Goal: Information Seeking & Learning: Learn about a topic

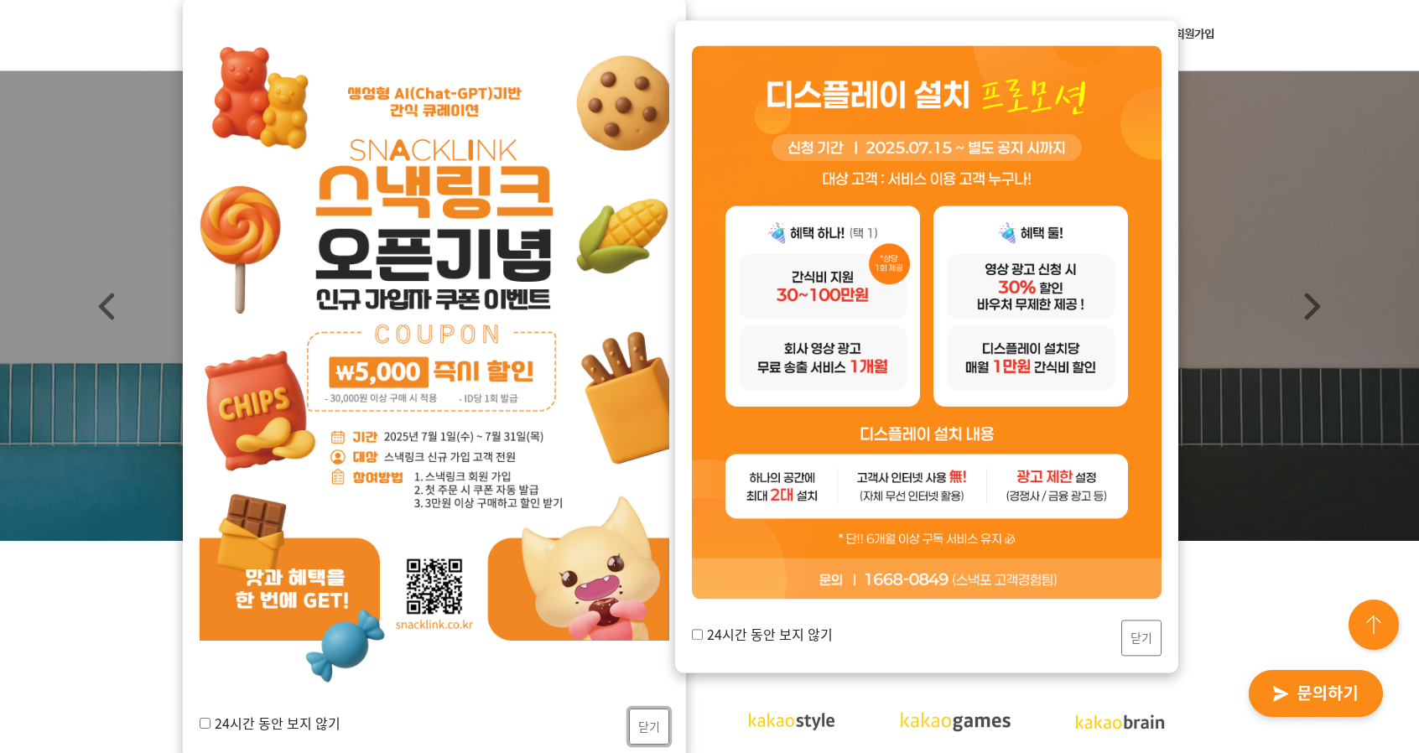
click at [662, 730] on button "닫기" at bounding box center [649, 727] width 40 height 36
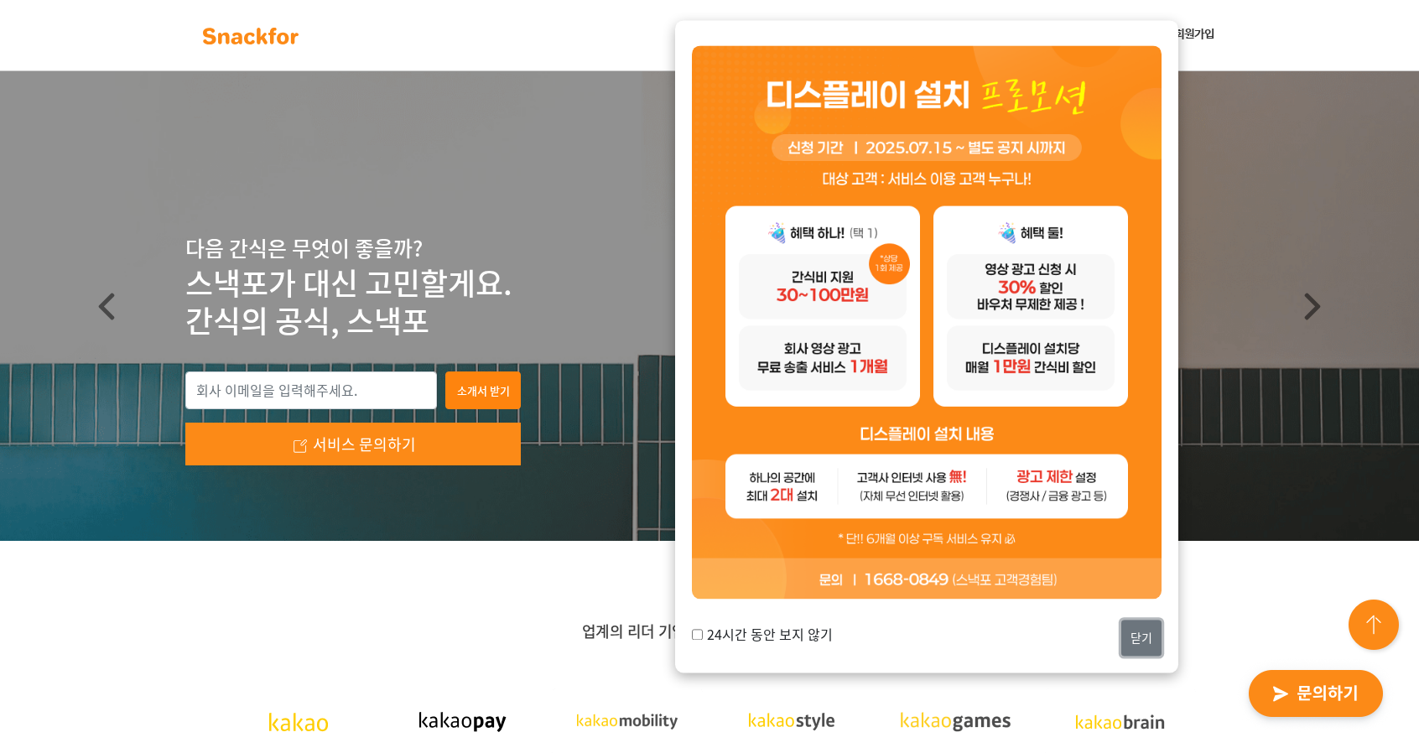
drag, startPoint x: 1127, startPoint y: 645, endPoint x: 1142, endPoint y: 643, distance: 15.2
click at [1127, 645] on button "닫기" at bounding box center [1141, 638] width 40 height 36
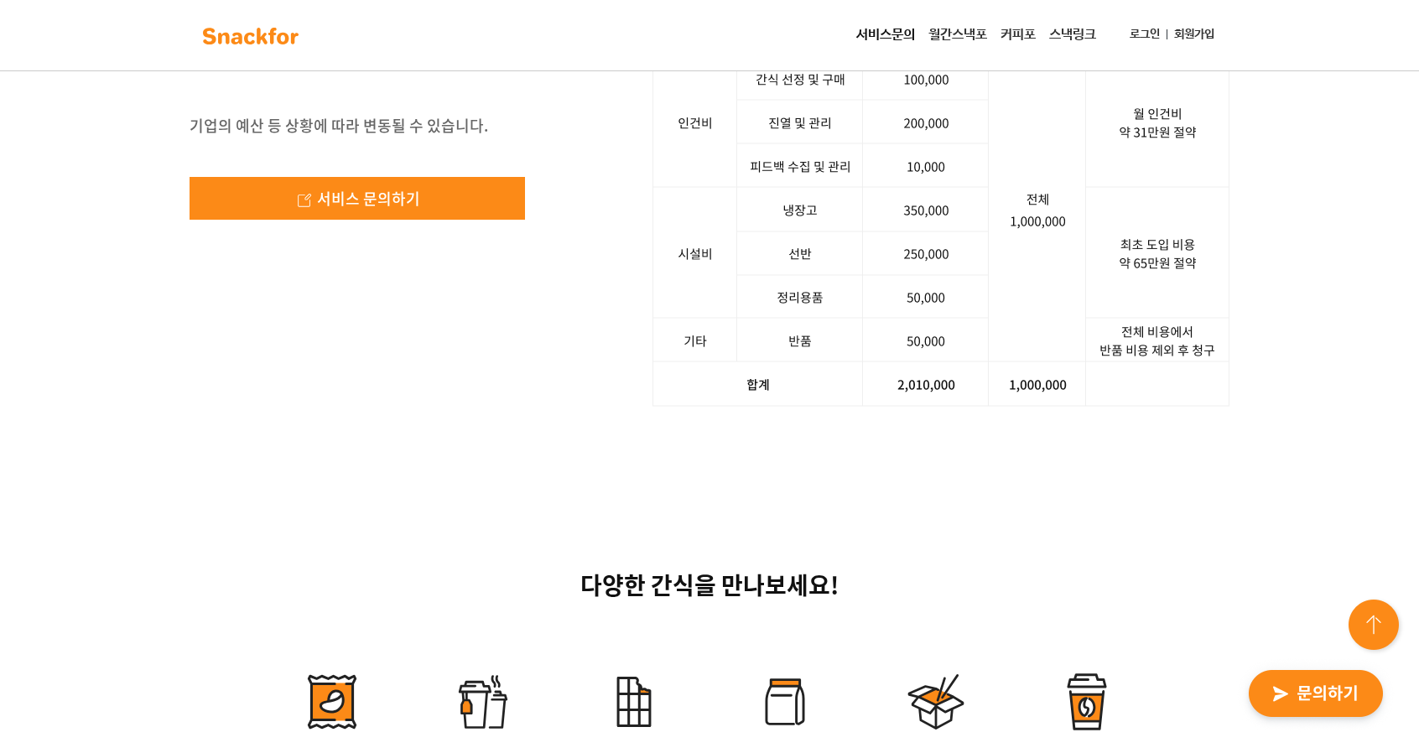
scroll to position [2683, 0]
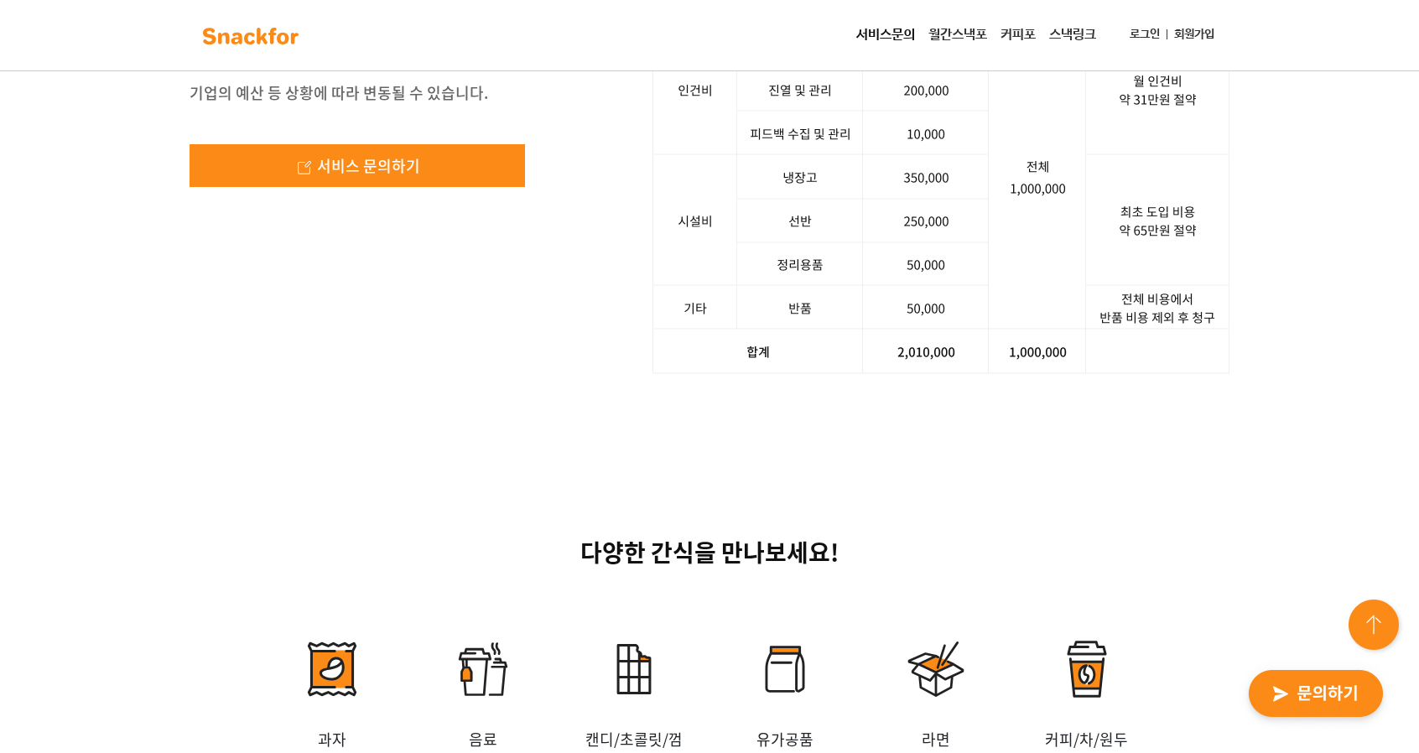
click at [839, 374] on img at bounding box center [940, 154] width 577 height 439
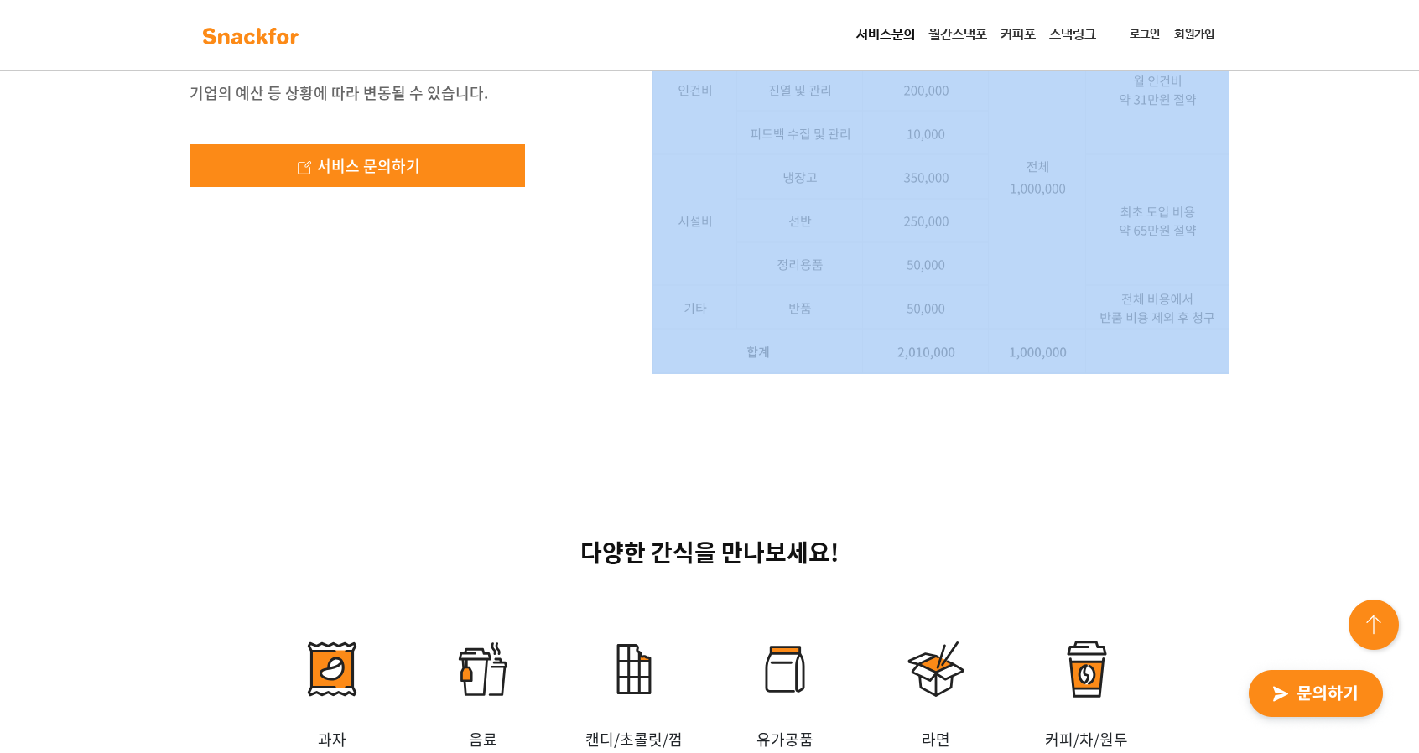
drag, startPoint x: 1062, startPoint y: 583, endPoint x: 746, endPoint y: 301, distance: 422.9
click at [790, 356] on div "사장님, 스낵포에 100만 원어치 주문했더니, 200만원을 들고 왔습니다! 기업의 예산 등 상황에 따라 변동될 수 있습니다. 서비스 문의하기 …" at bounding box center [709, 155] width 1419 height 600
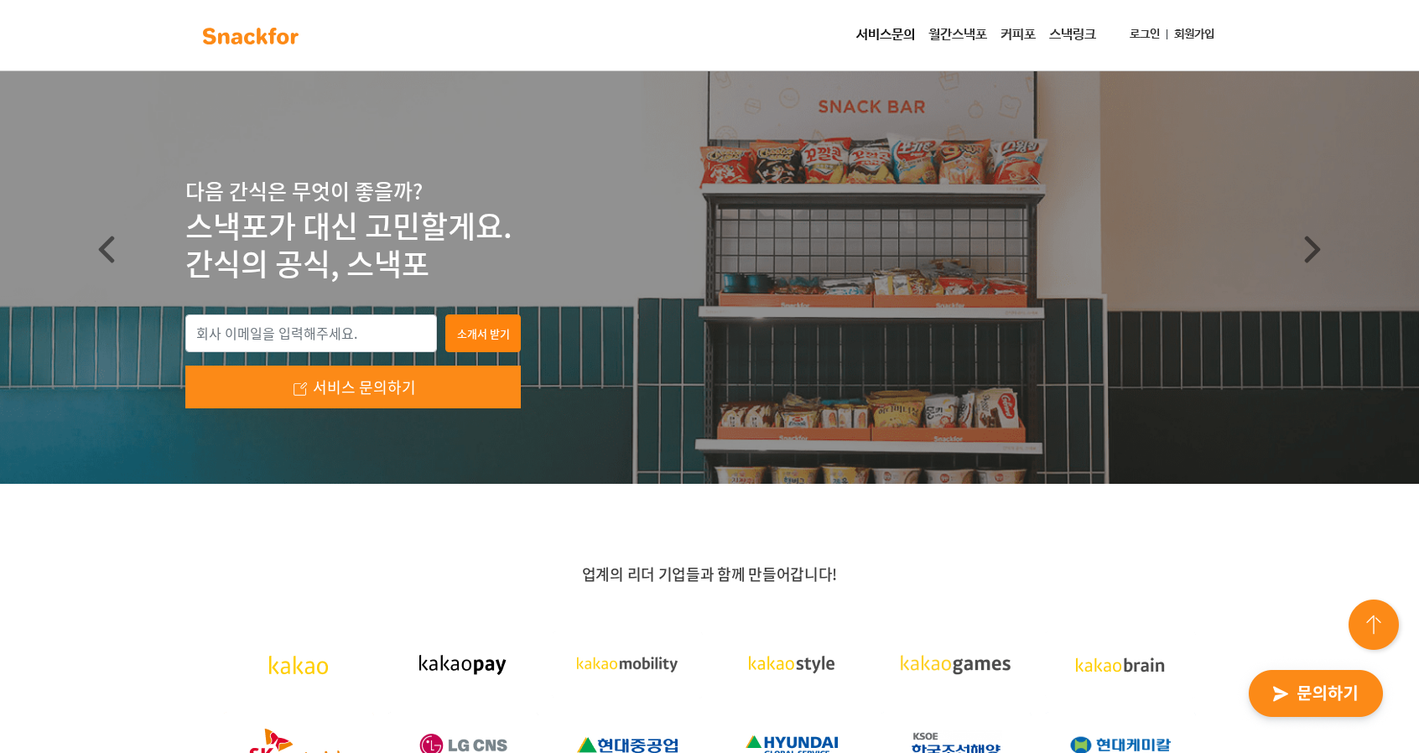
scroll to position [84, 0]
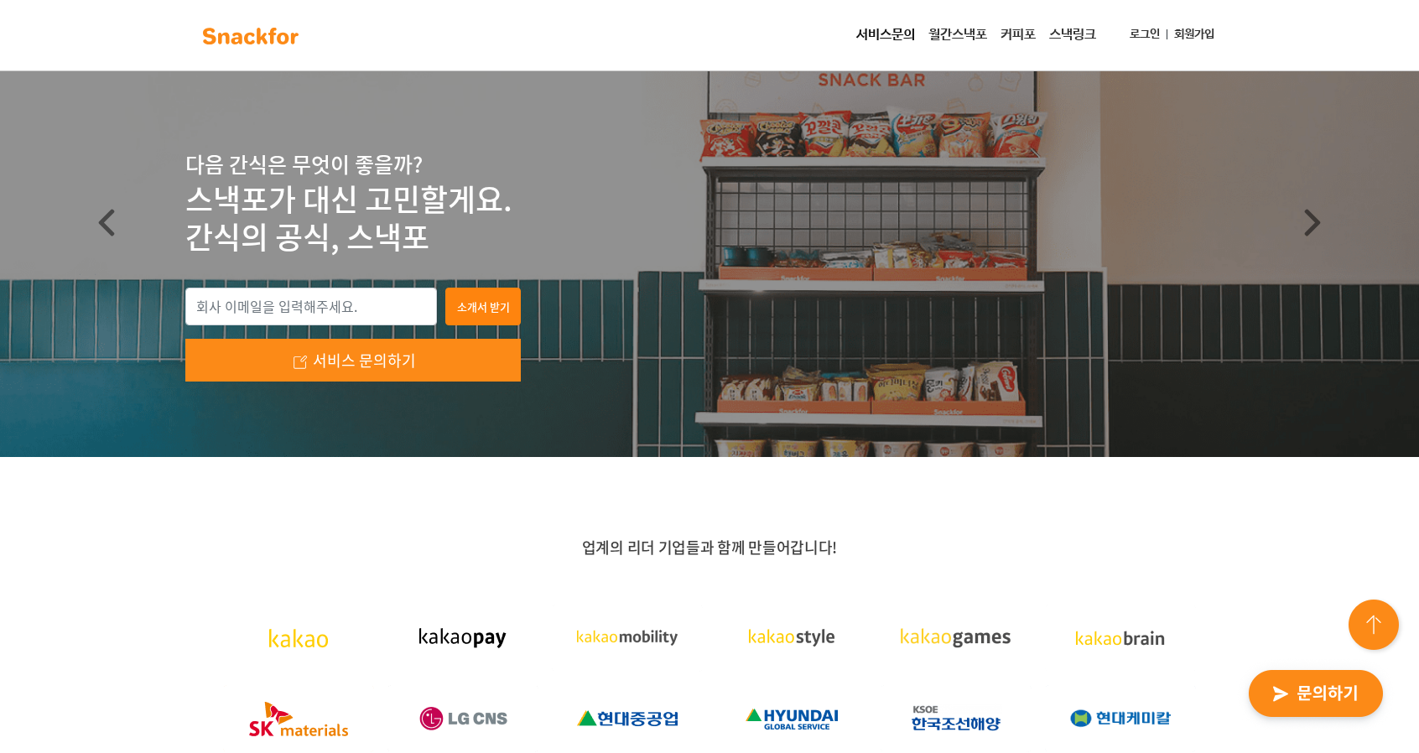
click at [964, 34] on link "월간스낵포" at bounding box center [958, 35] width 72 height 34
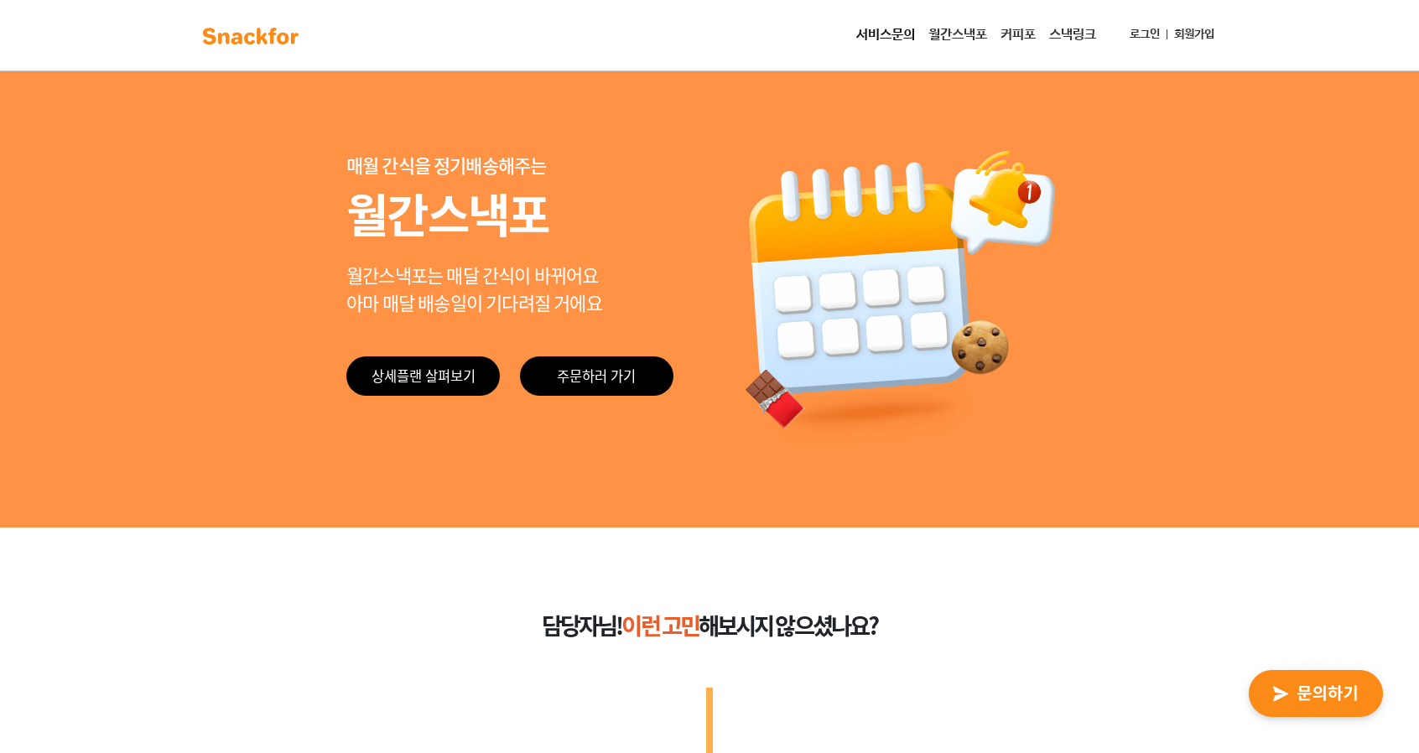
click at [958, 29] on link "월간스낵포" at bounding box center [958, 35] width 72 height 34
click at [418, 376] on link "상세플랜 살펴보기" at bounding box center [422, 375] width 153 height 39
